Goal: Task Accomplishment & Management: Complete application form

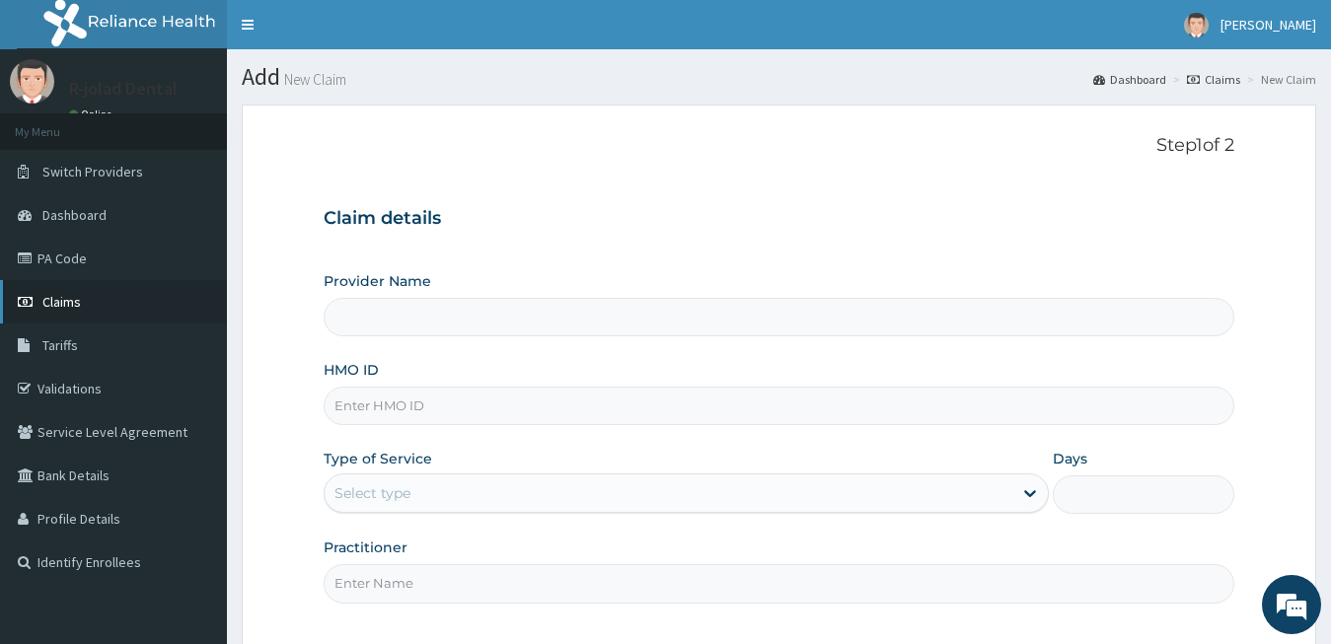
click at [123, 299] on link "Claims" at bounding box center [113, 301] width 227 height 43
type input "R-Jolad Dental"
click at [497, 418] on input "HMO ID" at bounding box center [780, 406] width 912 height 38
paste input "GBM/10028/D"
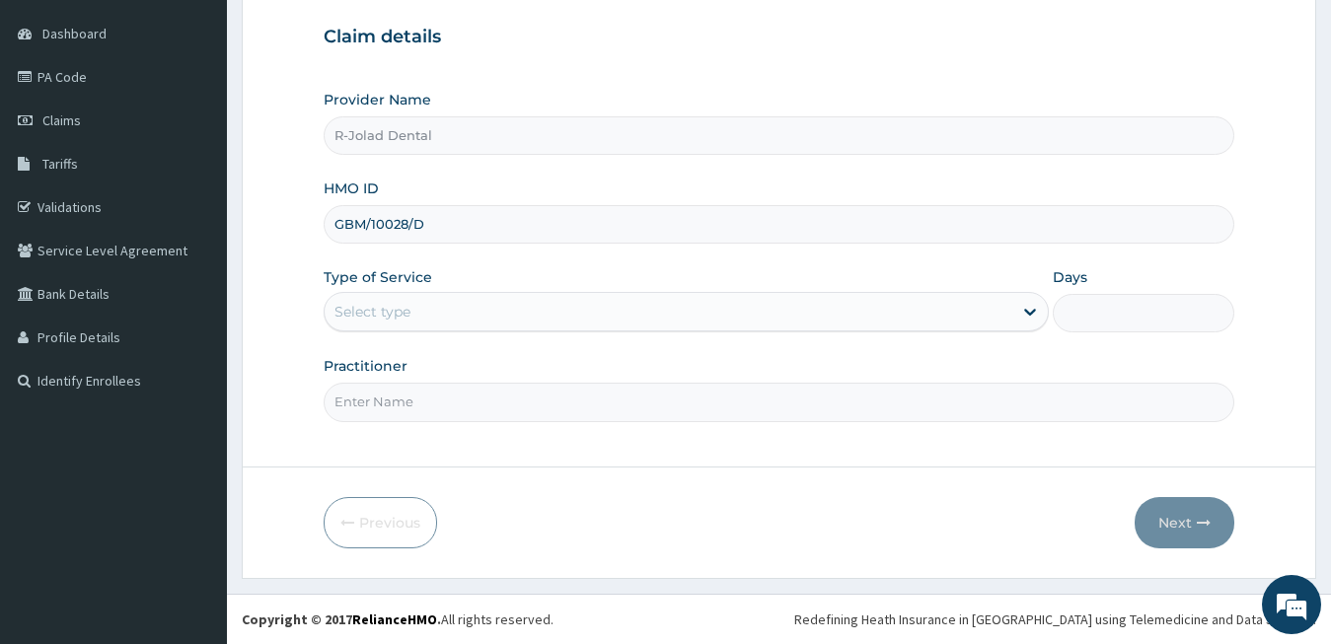
type input "GBM/10028/D"
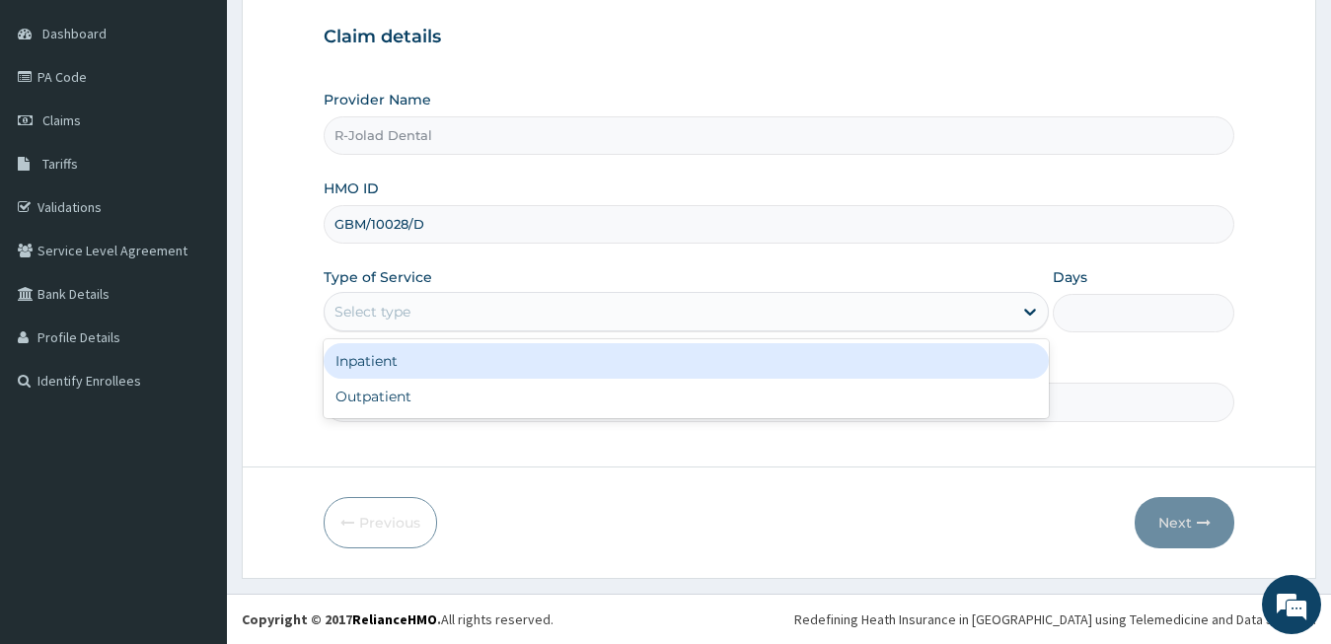
click at [385, 305] on div "Select type" at bounding box center [372, 312] width 76 height 20
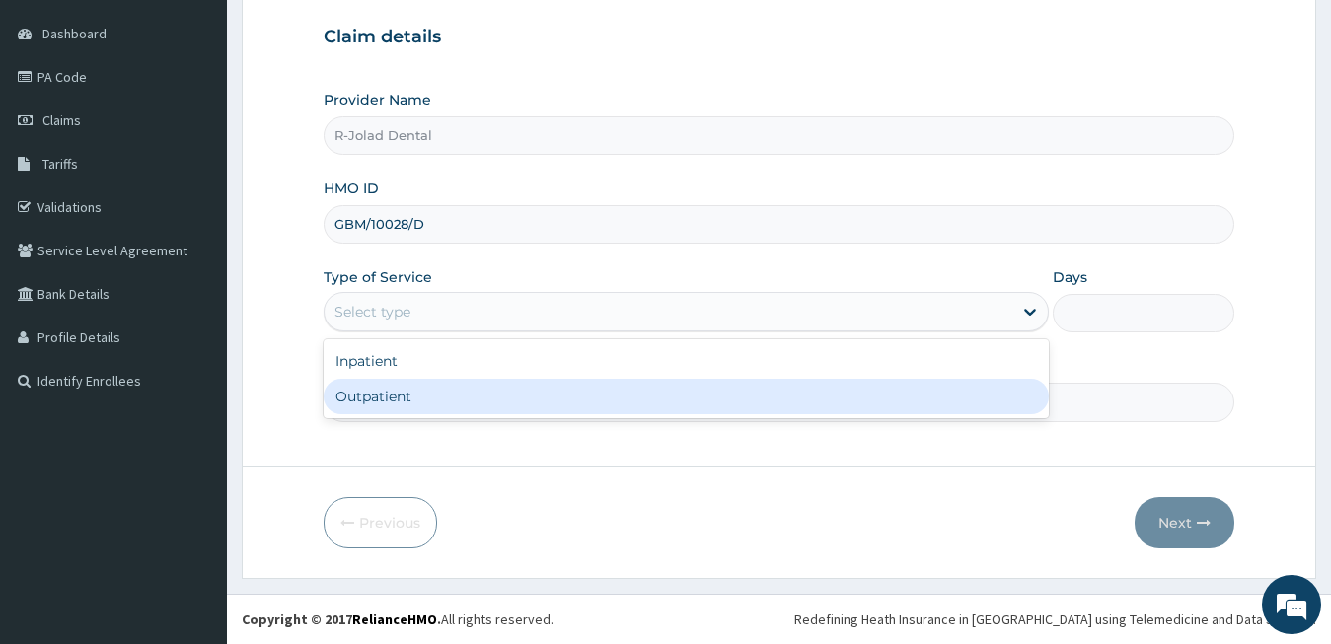
click at [403, 391] on div "Outpatient" at bounding box center [687, 397] width 726 height 36
type input "1"
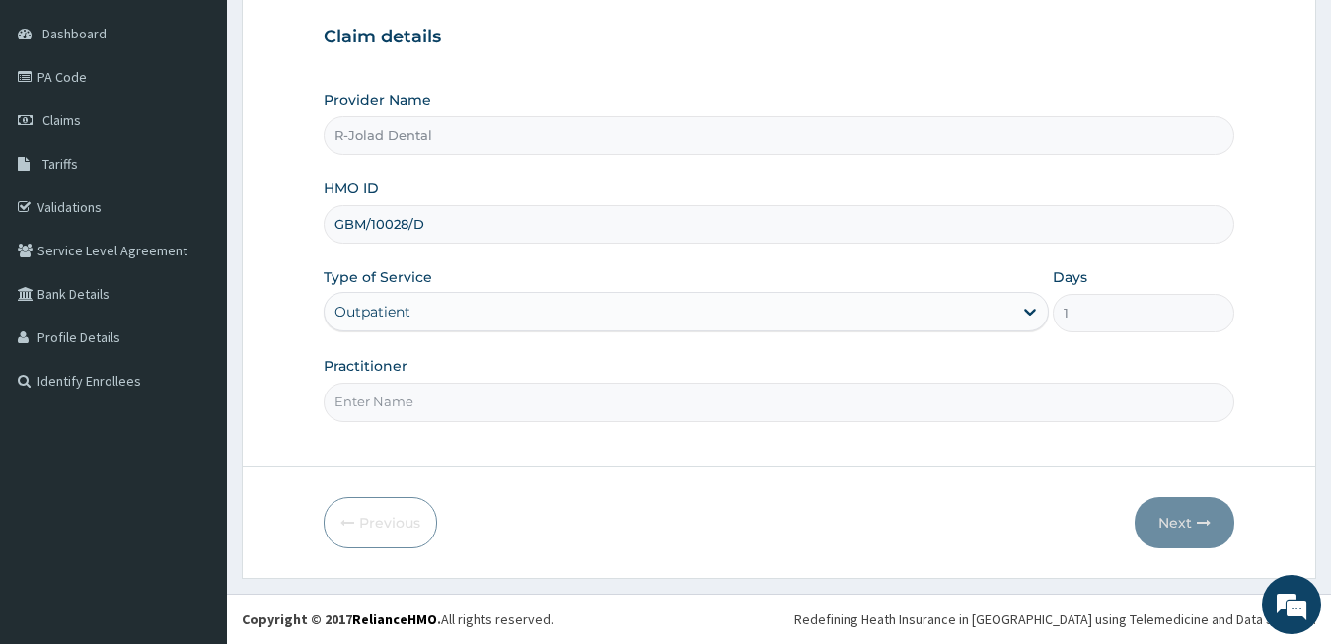
click at [386, 408] on input "Practitioner" at bounding box center [780, 402] width 912 height 38
type input "DR PHILIP"
click at [1172, 511] on button "Next" at bounding box center [1185, 522] width 100 height 51
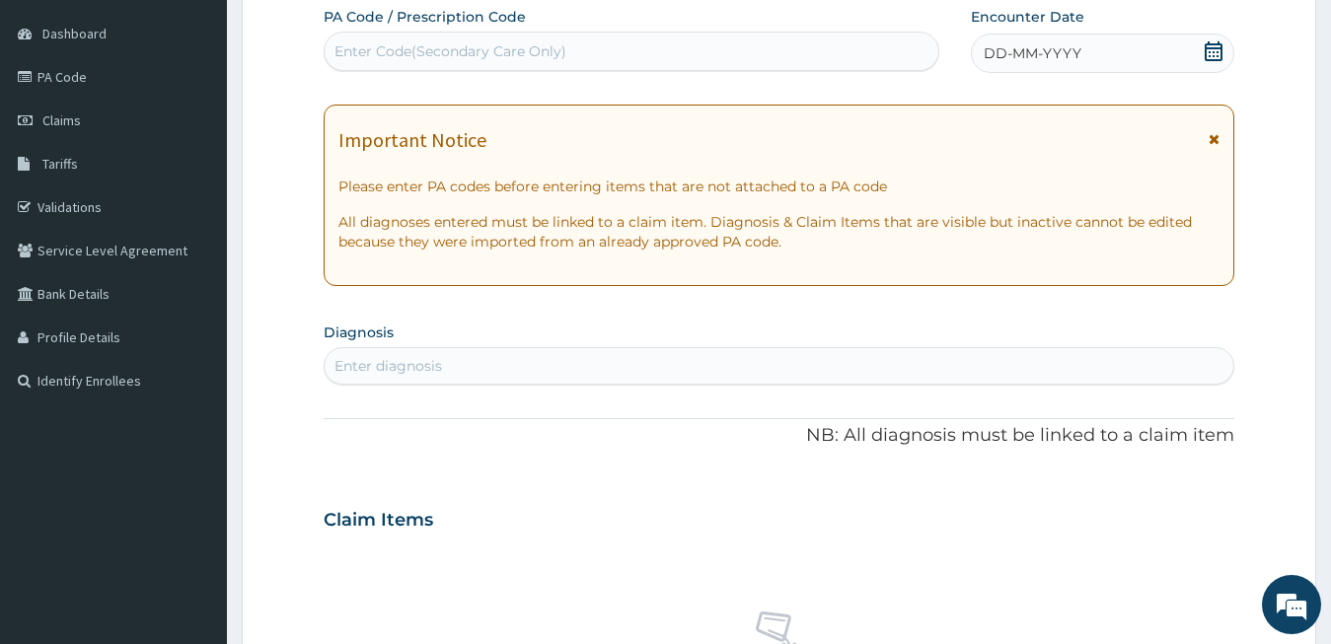
scroll to position [0, 0]
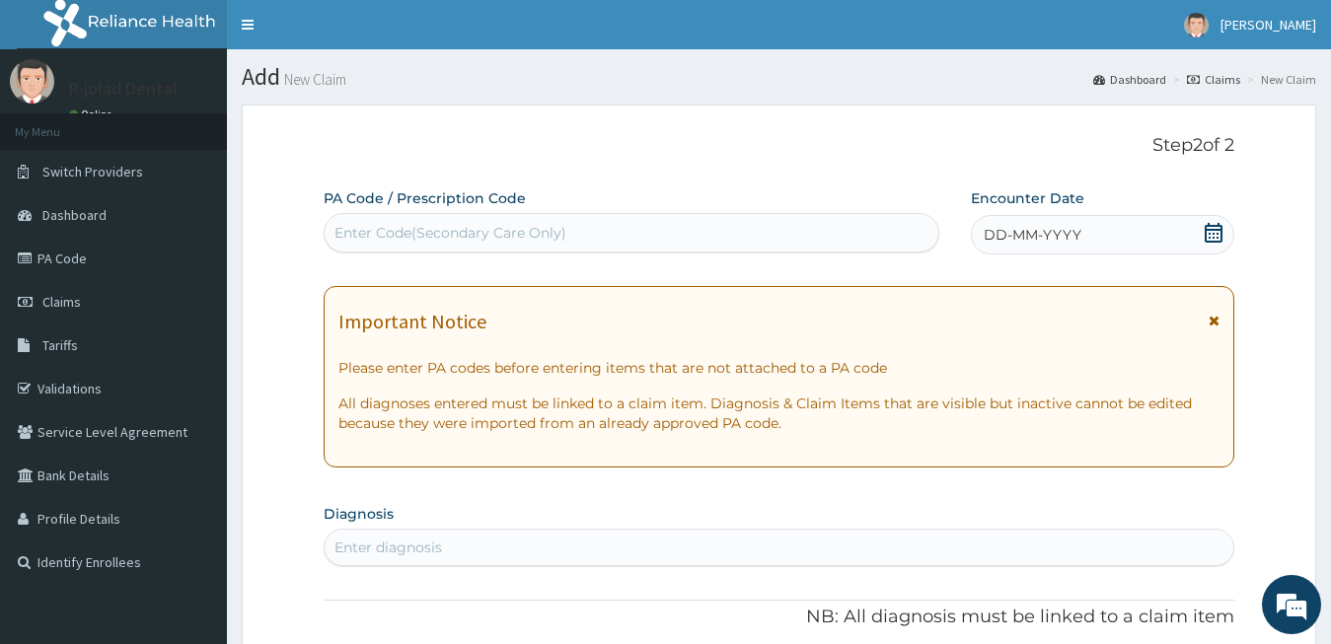
click at [482, 243] on div "Enter Code(Secondary Care Only)" at bounding box center [632, 233] width 614 height 32
paste input "PA/6F6353"
type input "PA/6F6353"
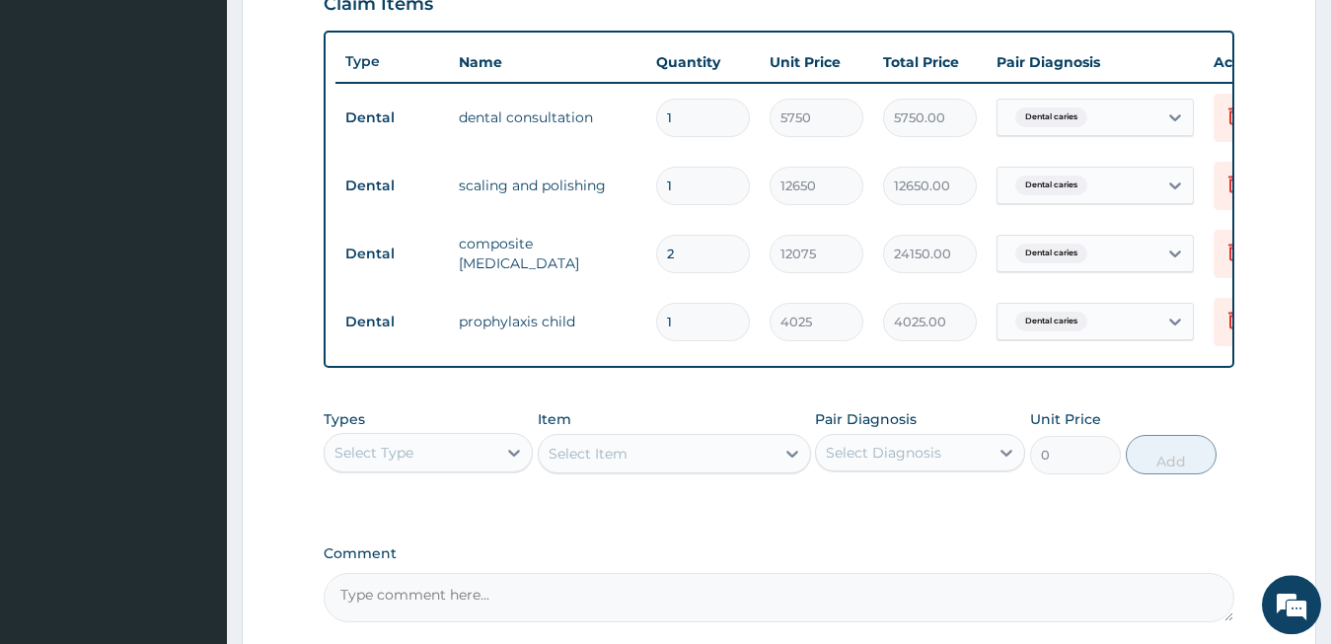
scroll to position [0, 80]
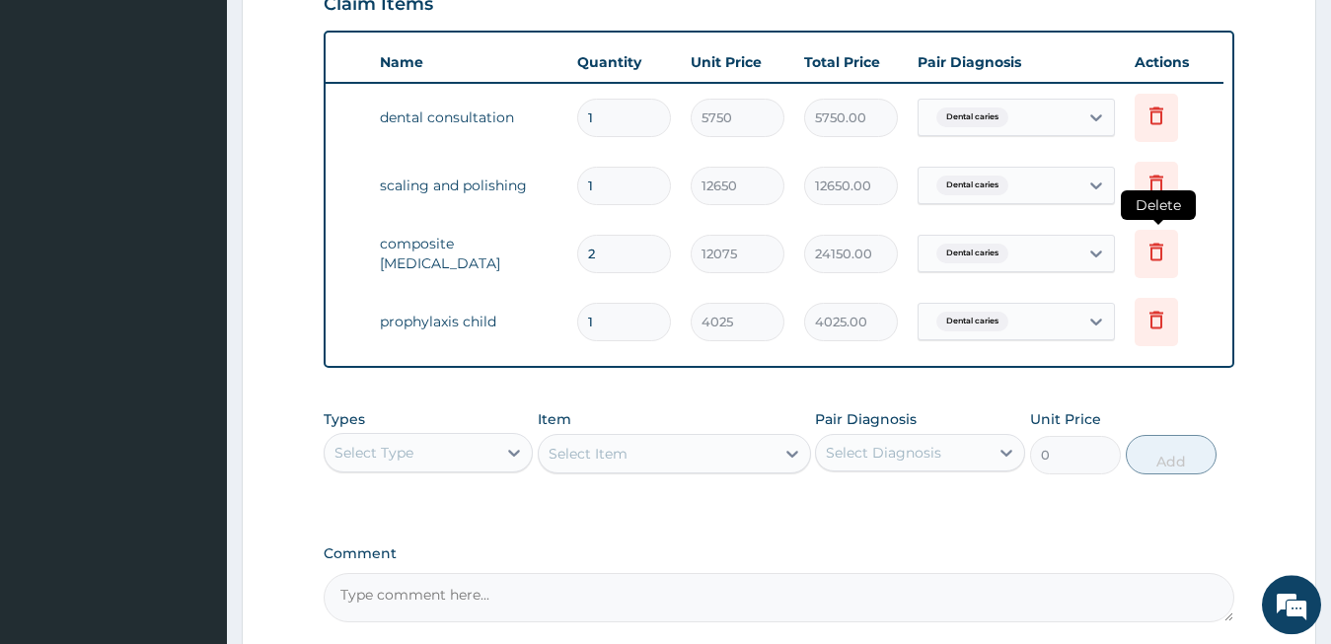
click at [1153, 250] on icon at bounding box center [1157, 252] width 24 height 24
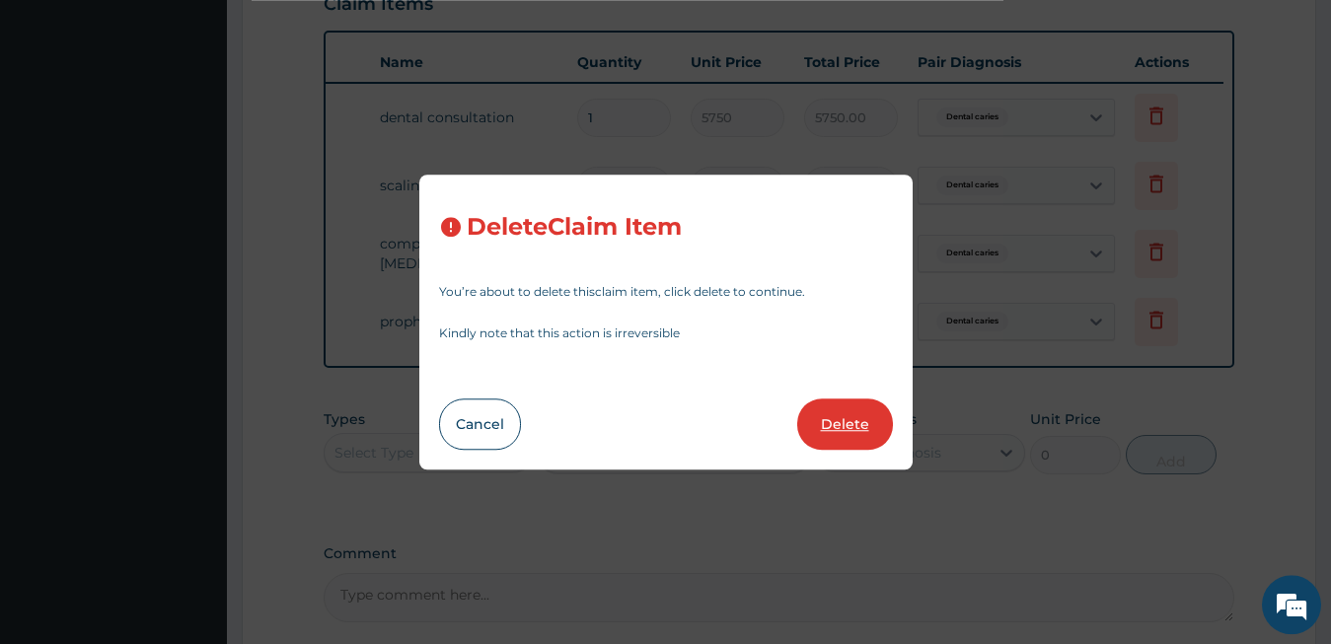
click at [842, 422] on button "Delete" at bounding box center [845, 424] width 96 height 51
type input "1"
type input "4025"
type input "4025.00"
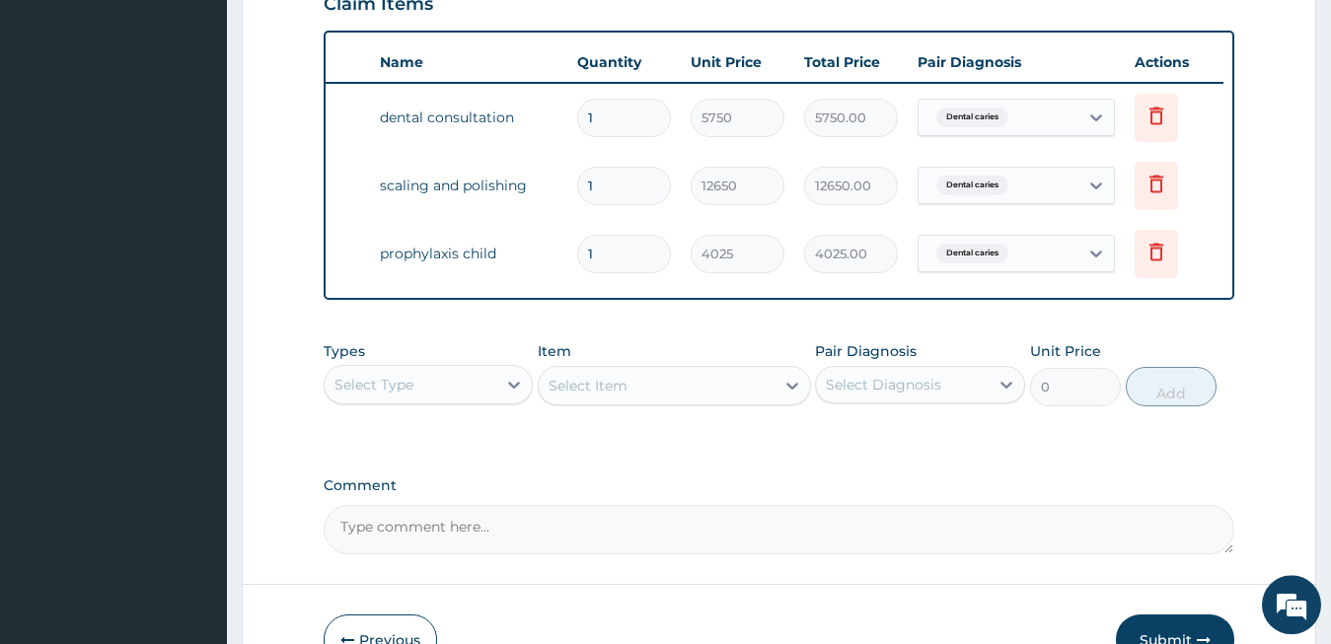
scroll to position [0, 0]
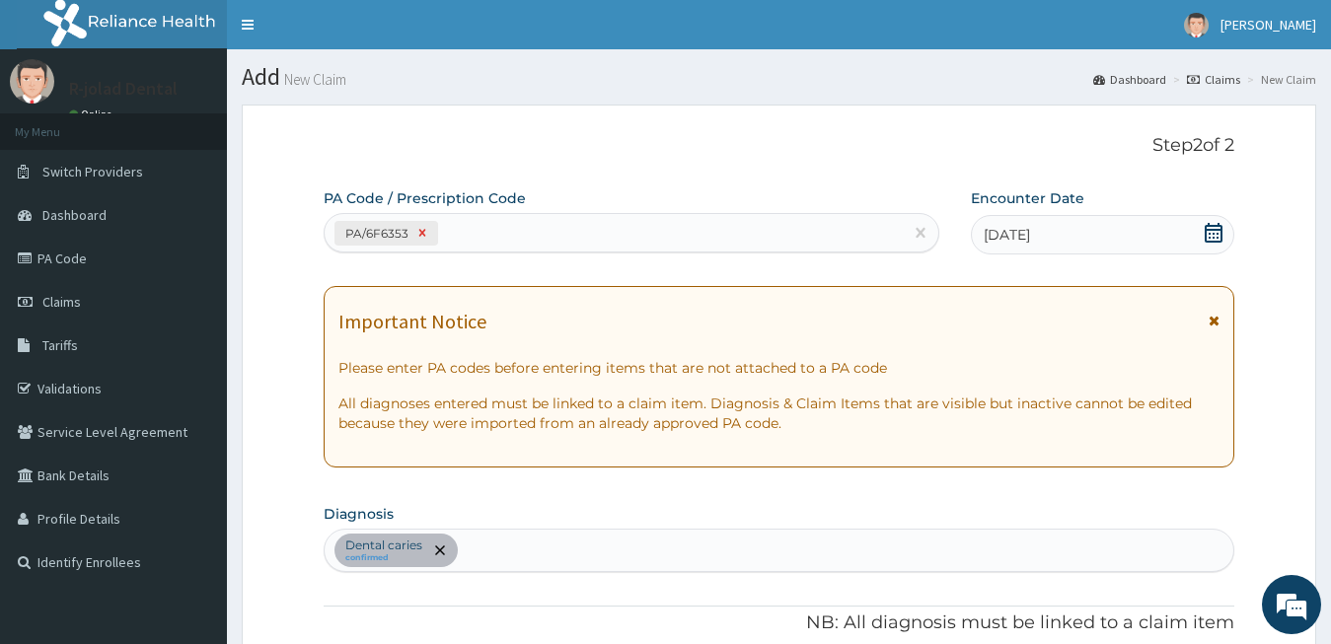
click at [426, 239] on icon at bounding box center [422, 233] width 14 height 14
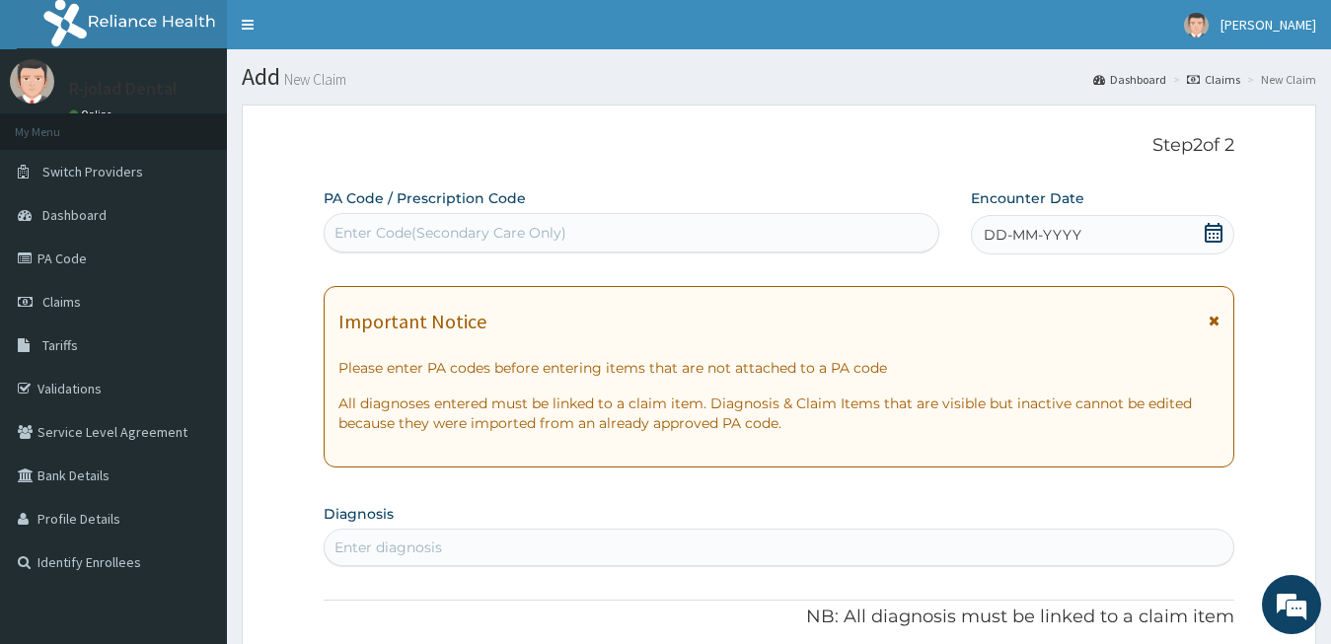
click at [403, 223] on div "Enter Code(Secondary Care Only)" at bounding box center [632, 233] width 614 height 32
paste input "PA/6F6353 PA/6F6353"
type input "PA/6F6353"
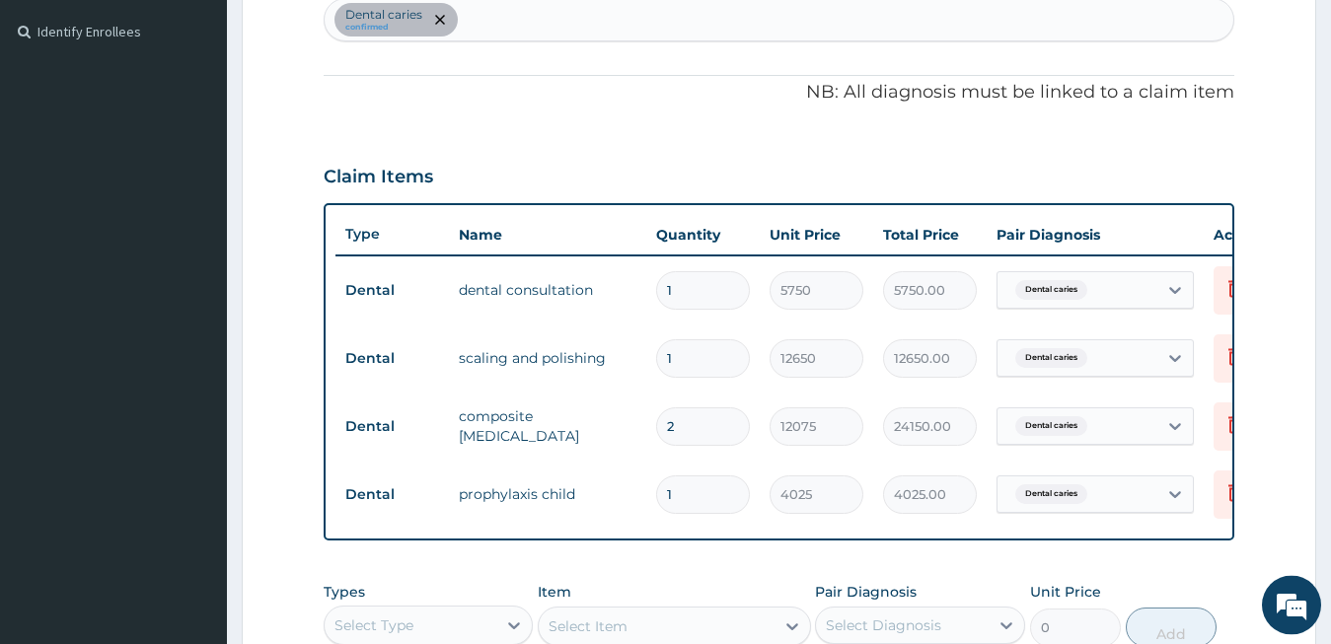
scroll to position [906, 0]
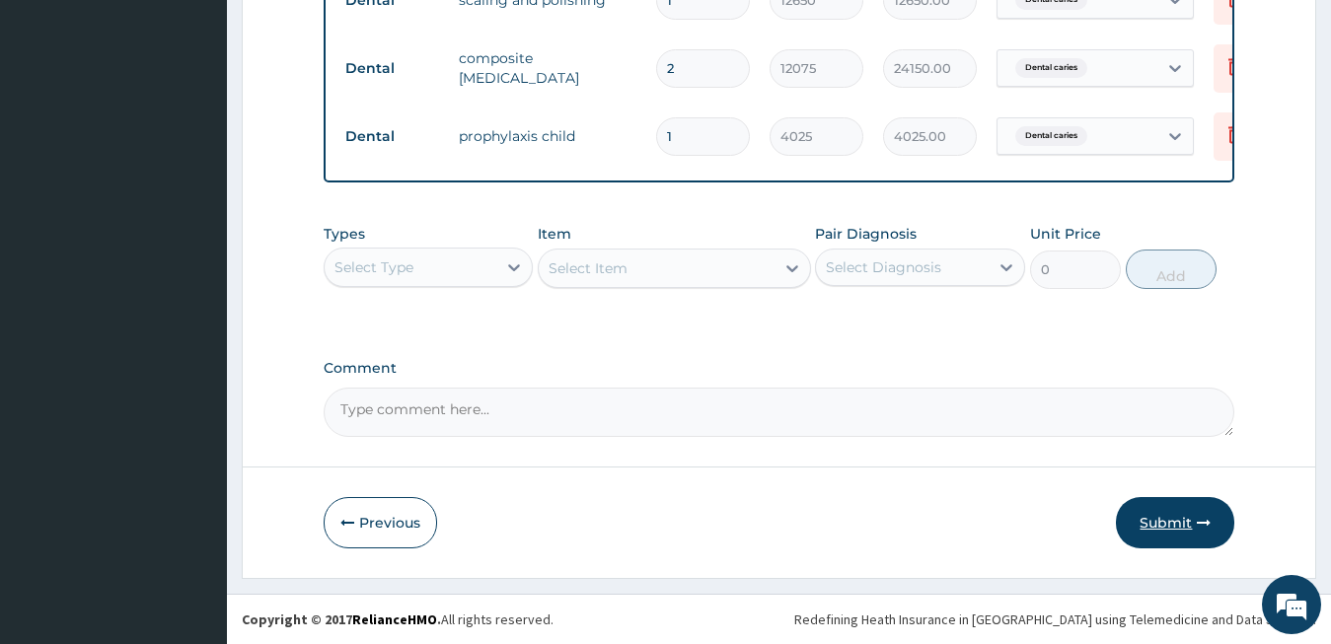
click at [1165, 527] on button "Submit" at bounding box center [1175, 522] width 118 height 51
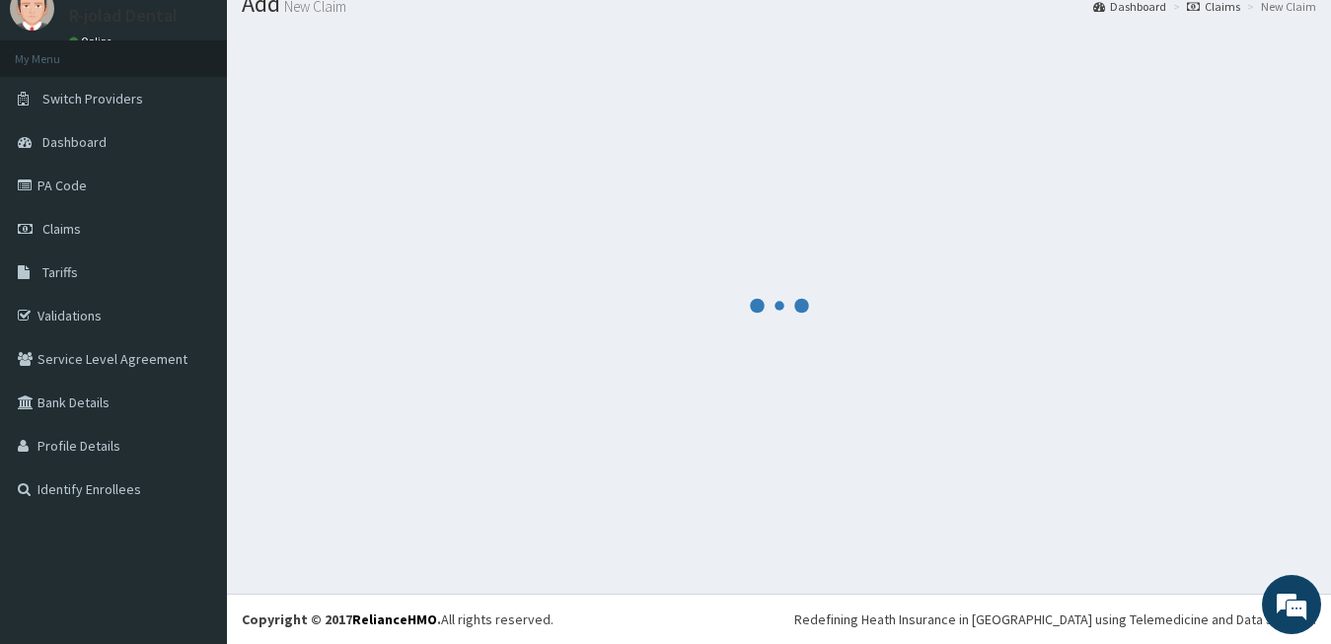
scroll to position [73, 0]
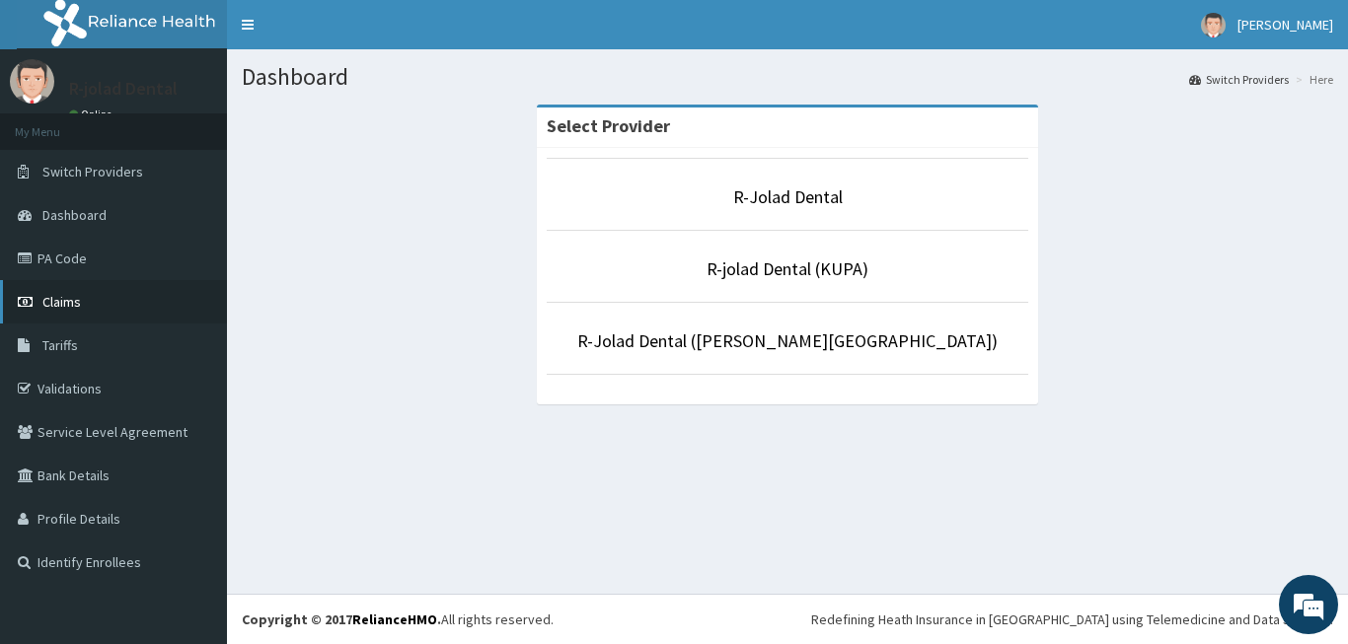
click at [56, 311] on span "Claims" at bounding box center [61, 302] width 38 height 18
